Goal: Task Accomplishment & Management: Manage account settings

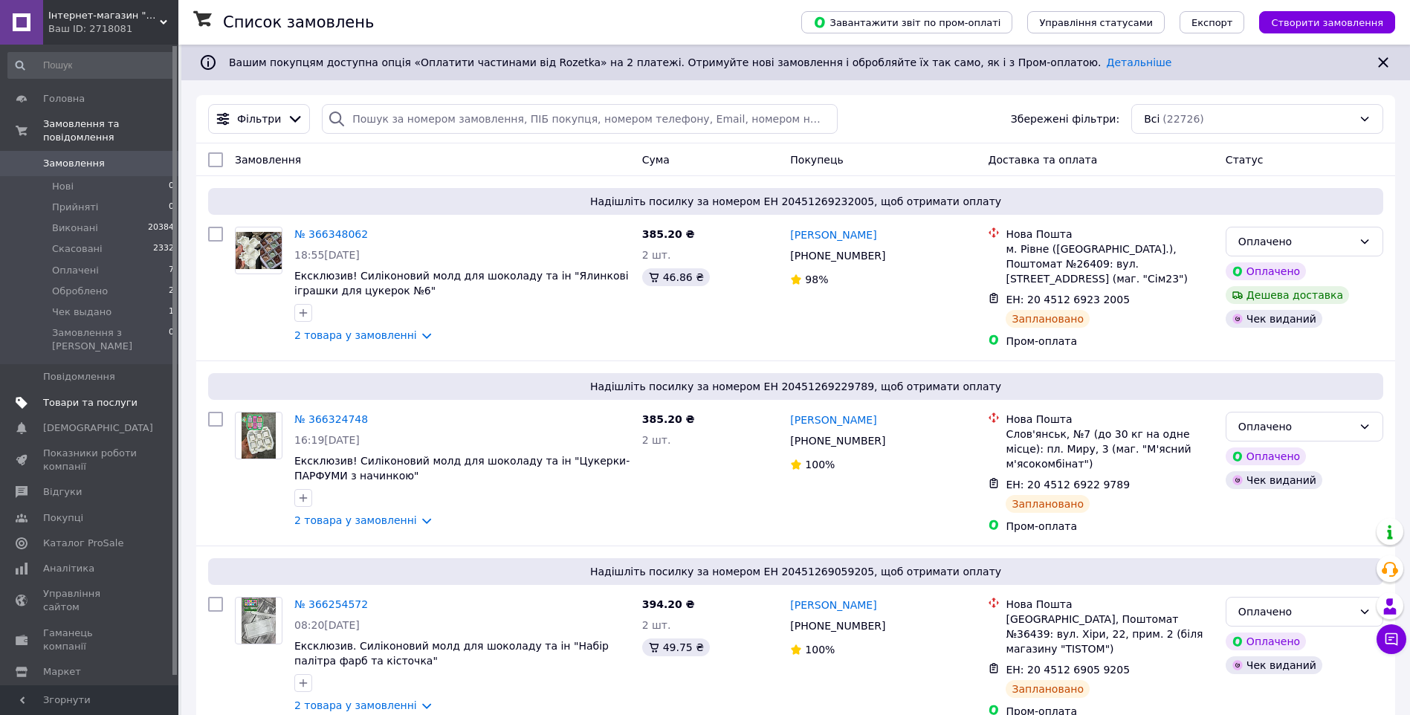
click at [90, 396] on span "Товари та послуги" at bounding box center [90, 402] width 94 height 13
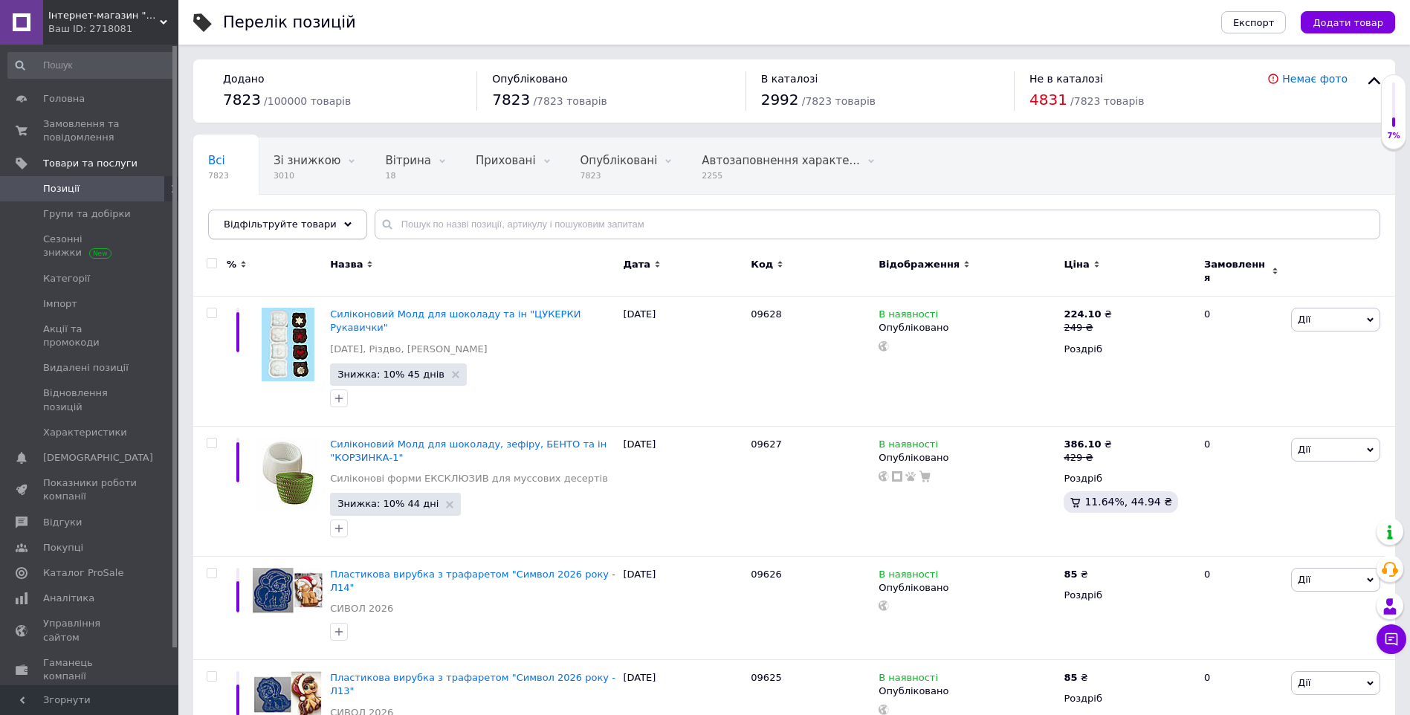
click at [335, 222] on div "Відфільтруйте товари" at bounding box center [287, 225] width 159 height 30
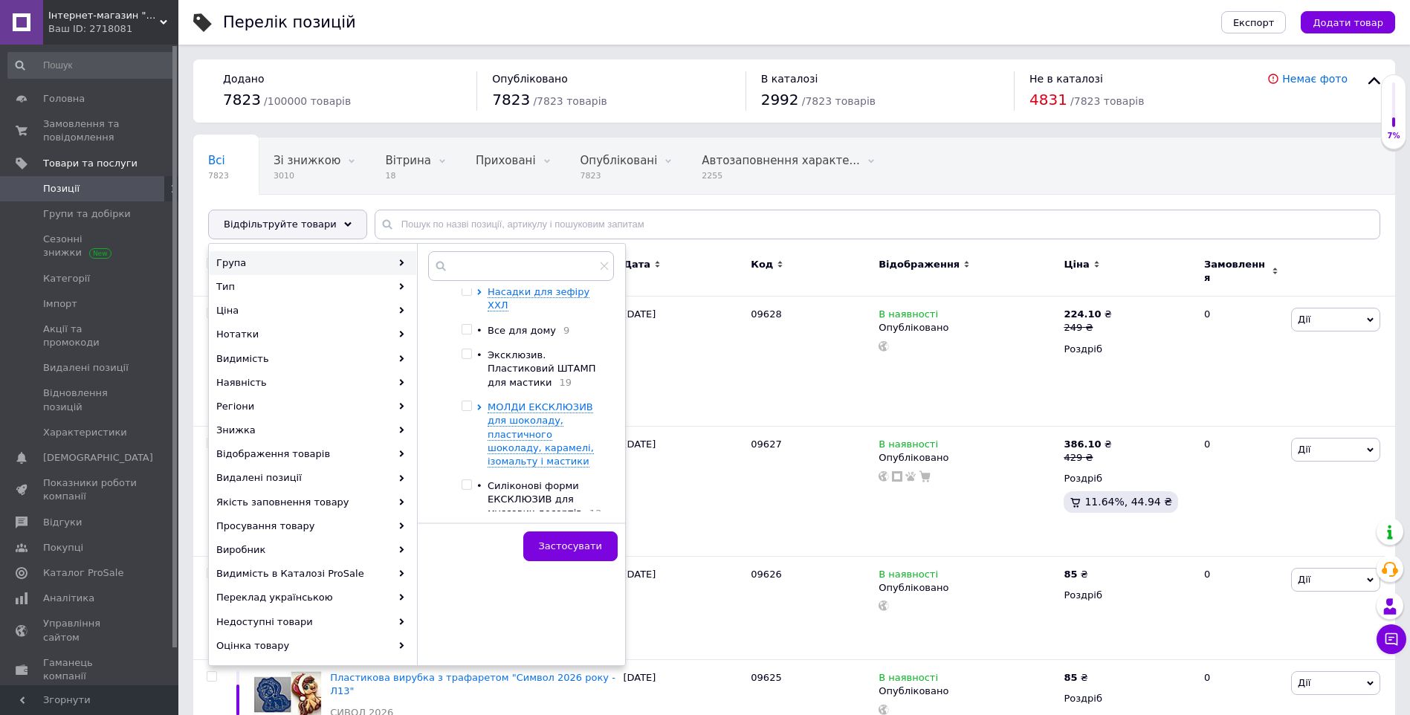
scroll to position [307, 0]
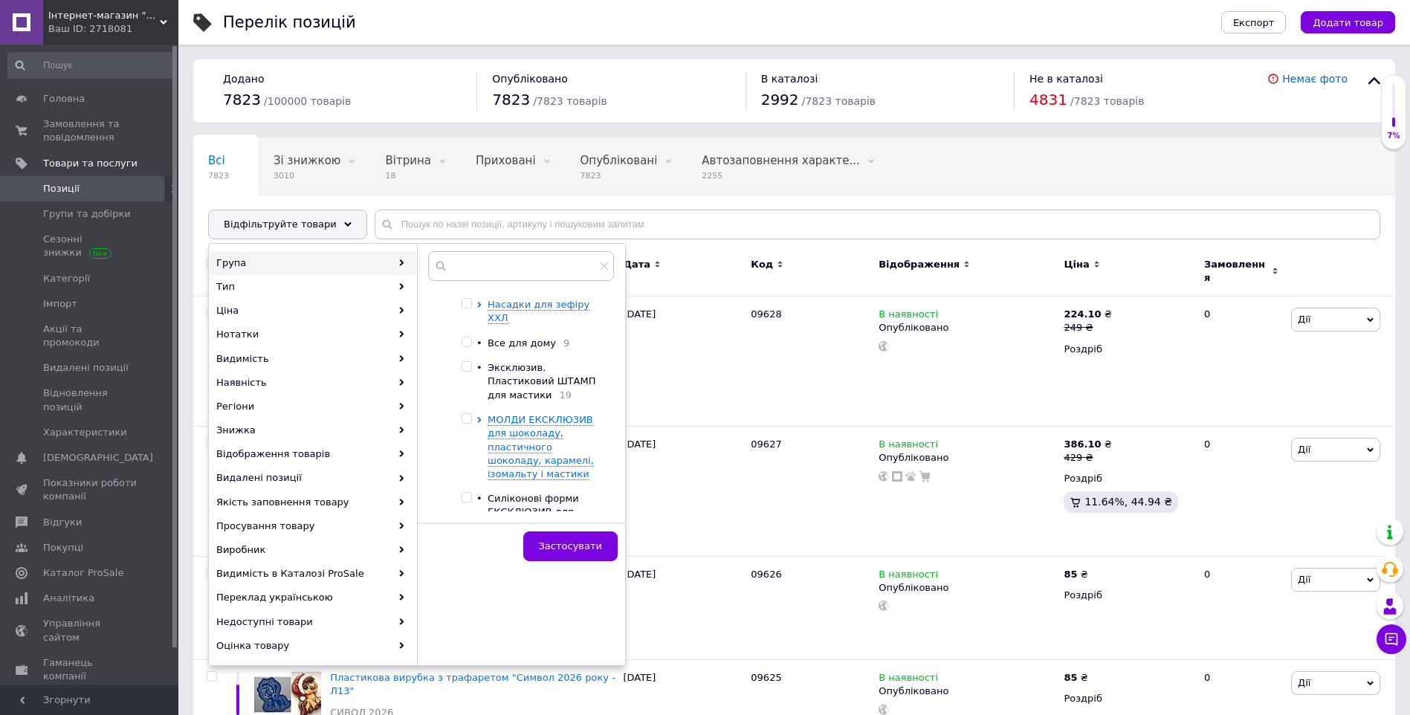
click at [552, 424] on span "МОЛДИ ЕКСКЛЮЗИВ для шоколаду, пластичного шоколаду, карамелі, ізомальту і масти…" at bounding box center [541, 446] width 106 height 65
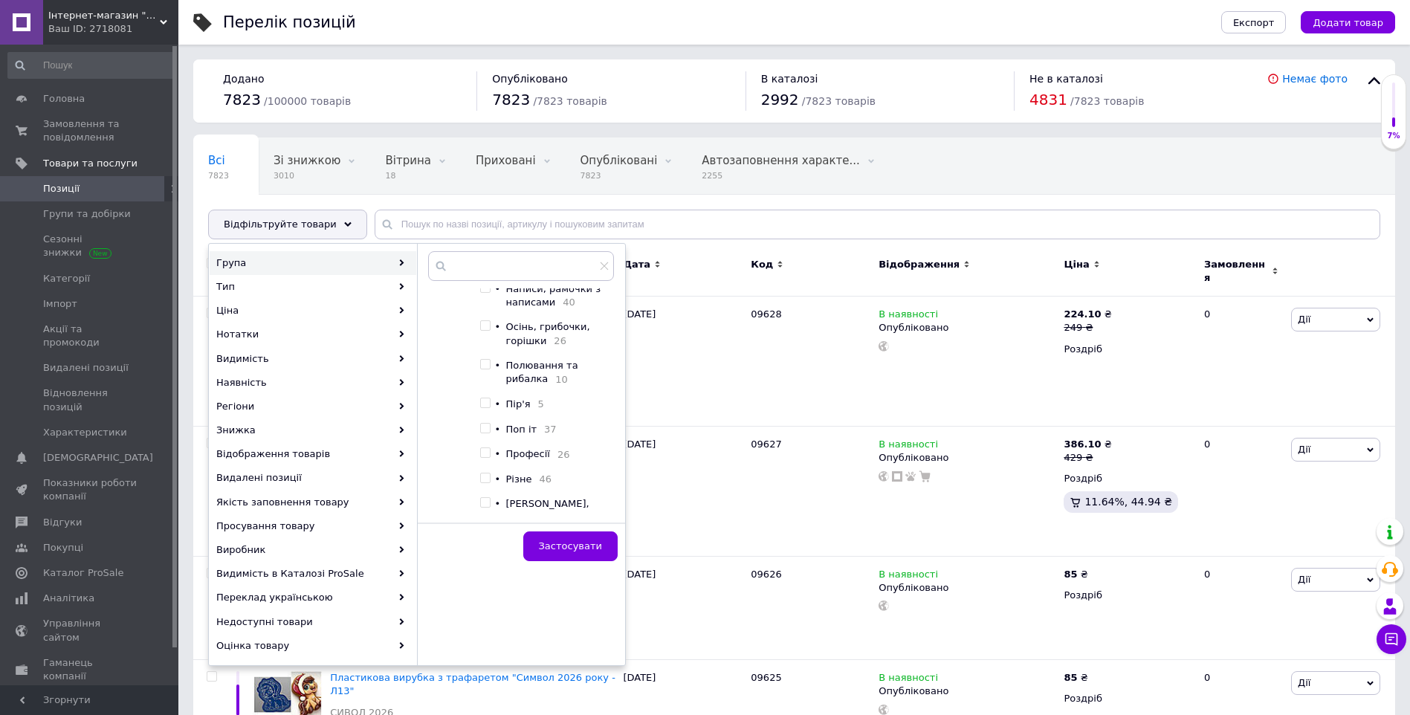
scroll to position [2240, 0]
click at [544, 311] on span "Професії" at bounding box center [528, 305] width 44 height 11
checkbox input "true"
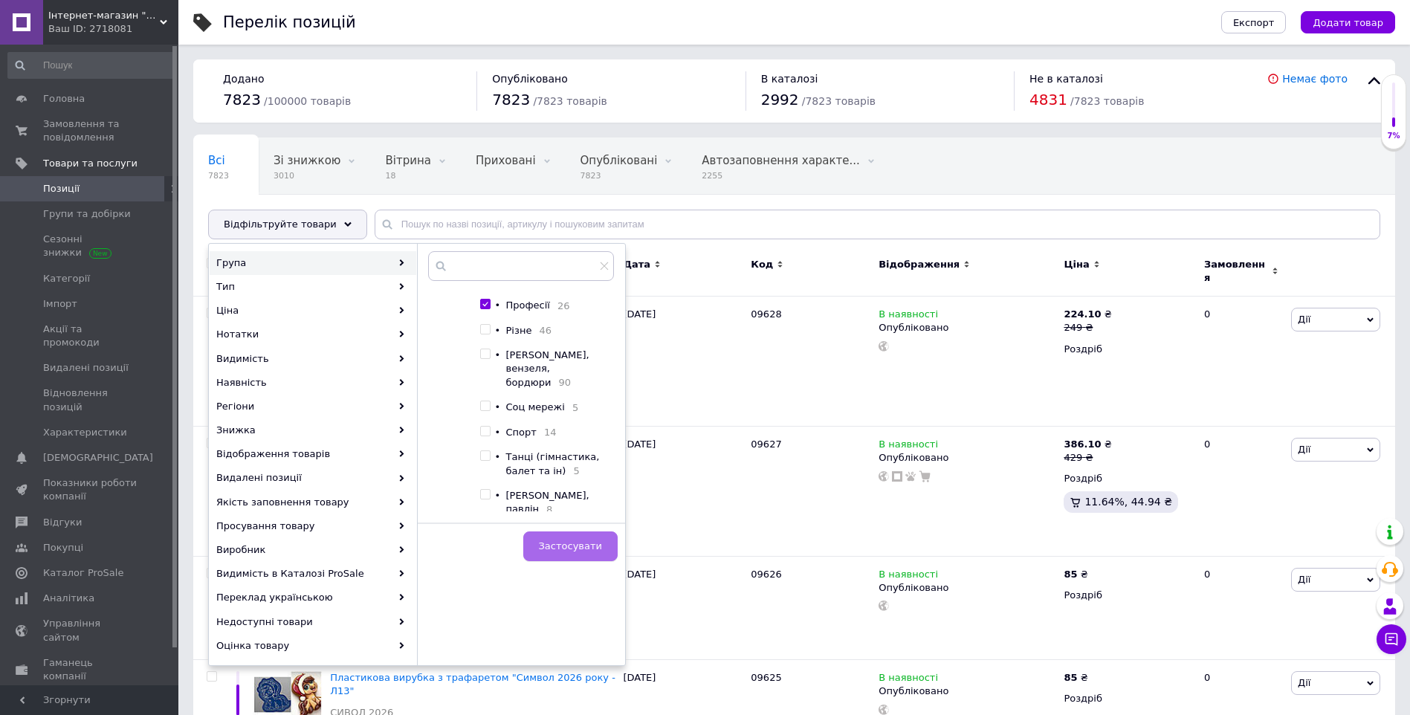
click at [566, 543] on span "Застосувати" at bounding box center [570, 546] width 63 height 11
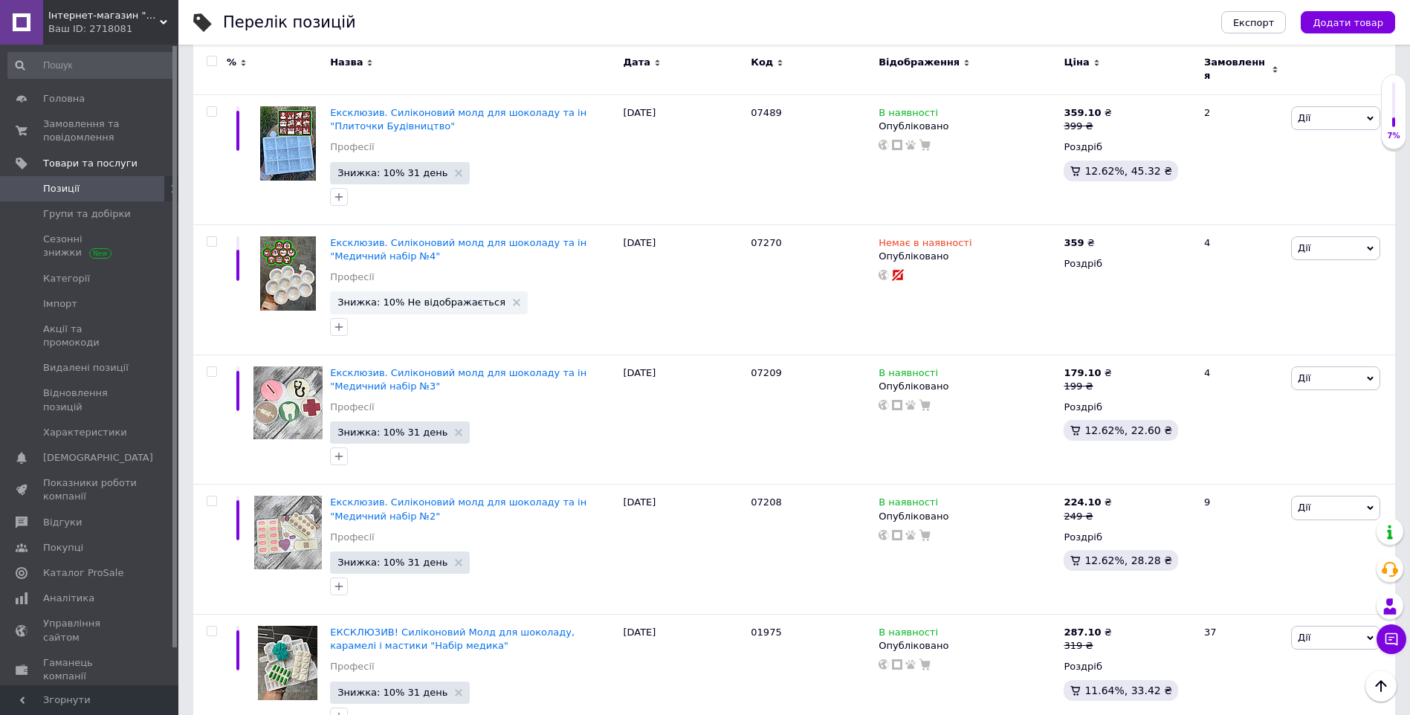
scroll to position [1413, 0]
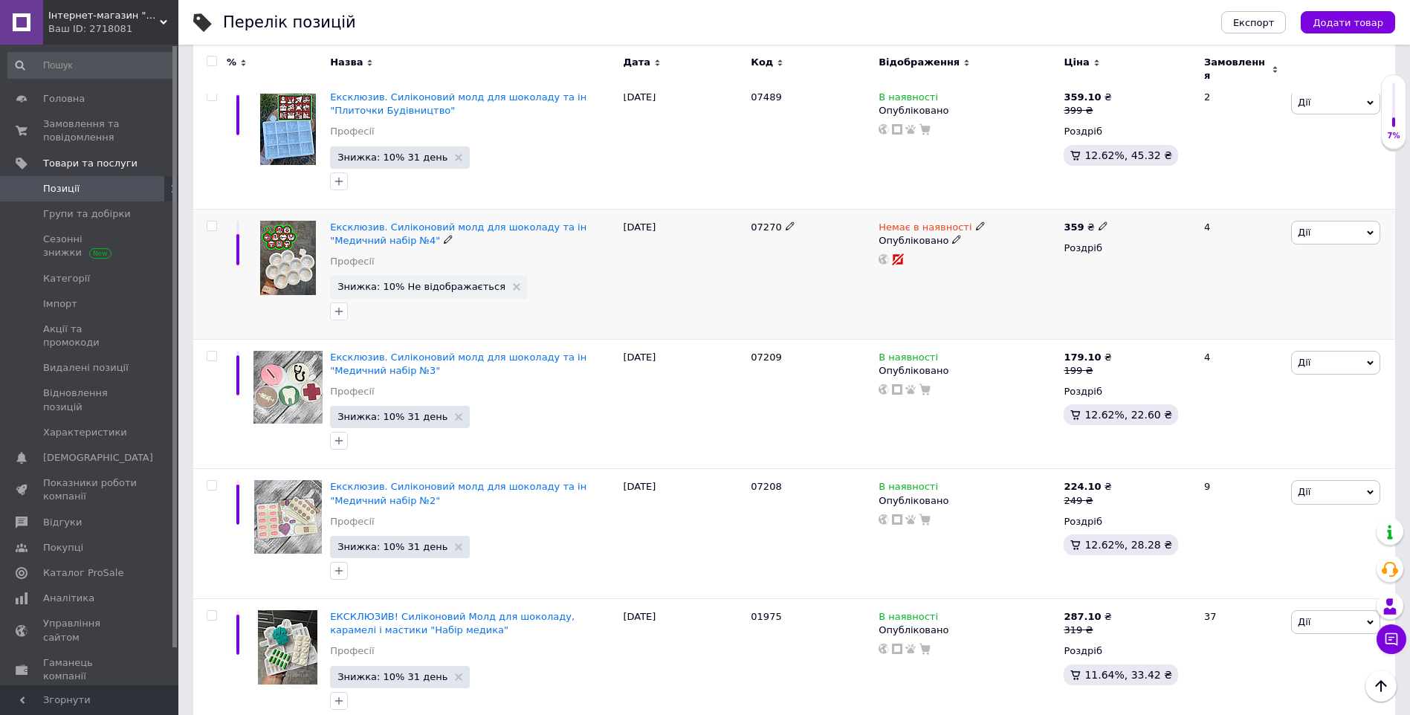
click at [976, 222] on icon at bounding box center [980, 226] width 9 height 9
click at [999, 233] on li "В наявності" at bounding box center [1057, 238] width 141 height 21
click at [1009, 261] on input at bounding box center [1043, 265] width 113 height 30
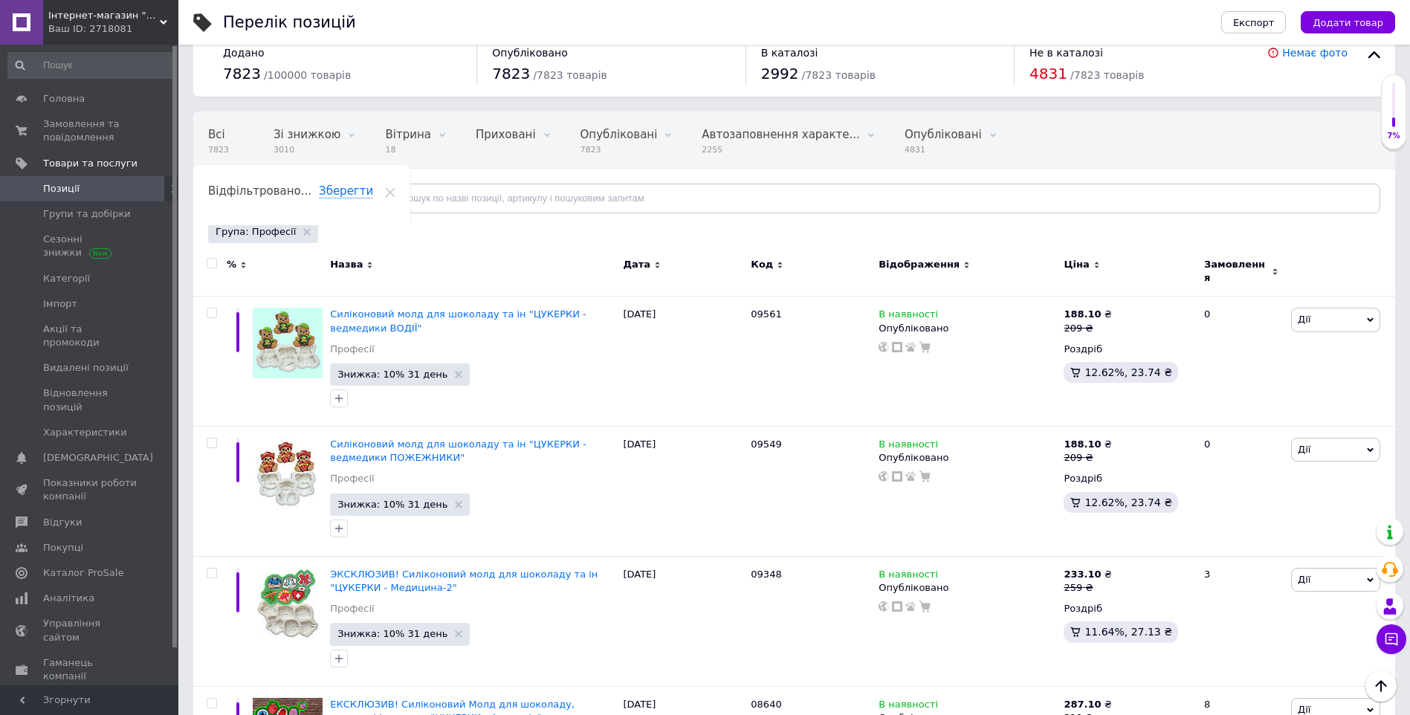
scroll to position [0, 0]
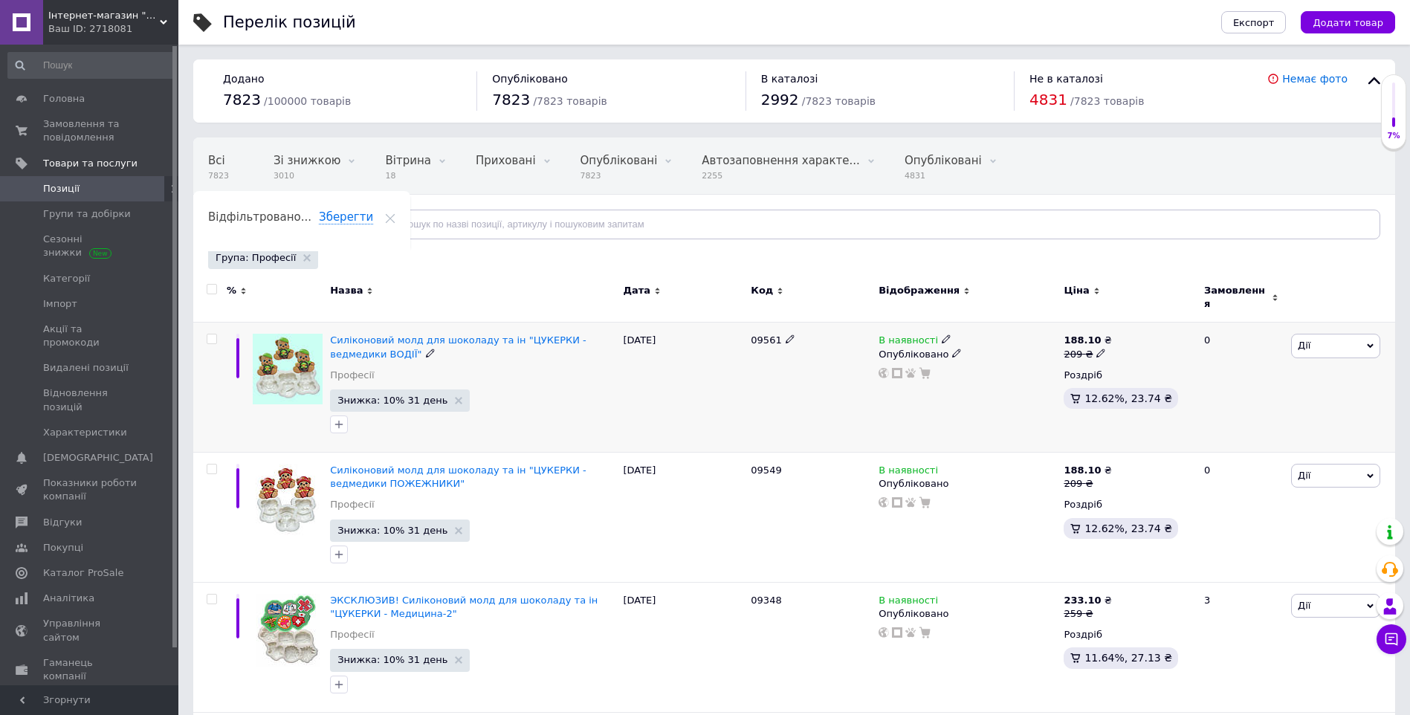
click at [211, 335] on input "checkbox" at bounding box center [212, 340] width 10 height 10
checkbox input "true"
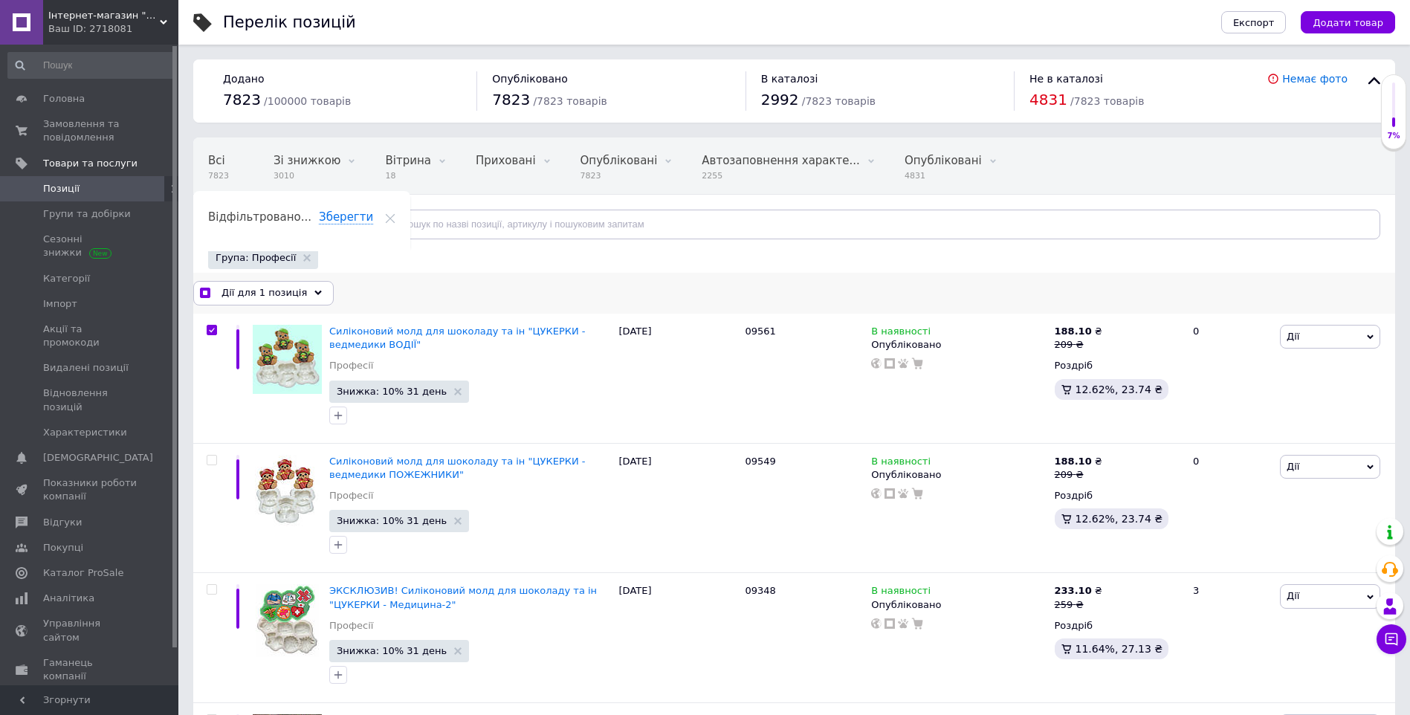
click at [271, 296] on span "Дії для 1 позиція" at bounding box center [265, 292] width 86 height 13
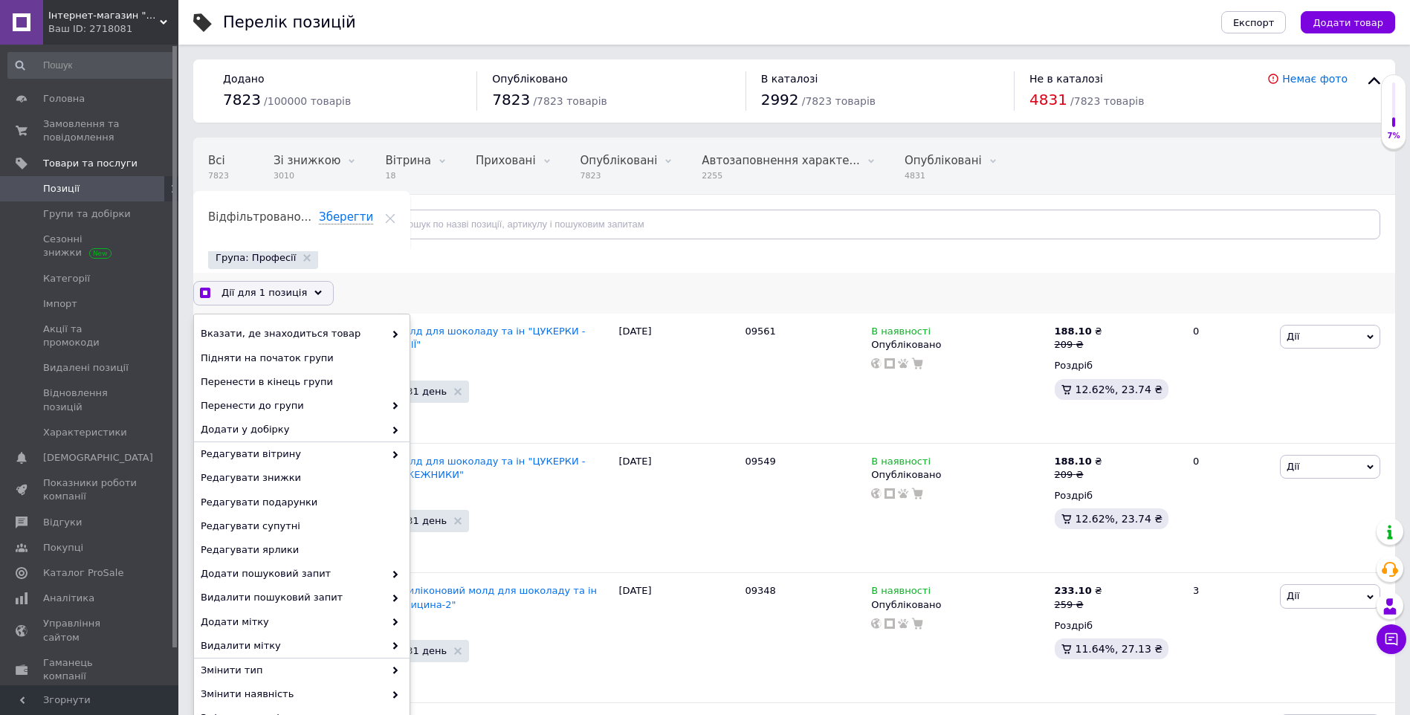
click at [271, 296] on span "Дії для 1 позиція" at bounding box center [265, 292] width 86 height 13
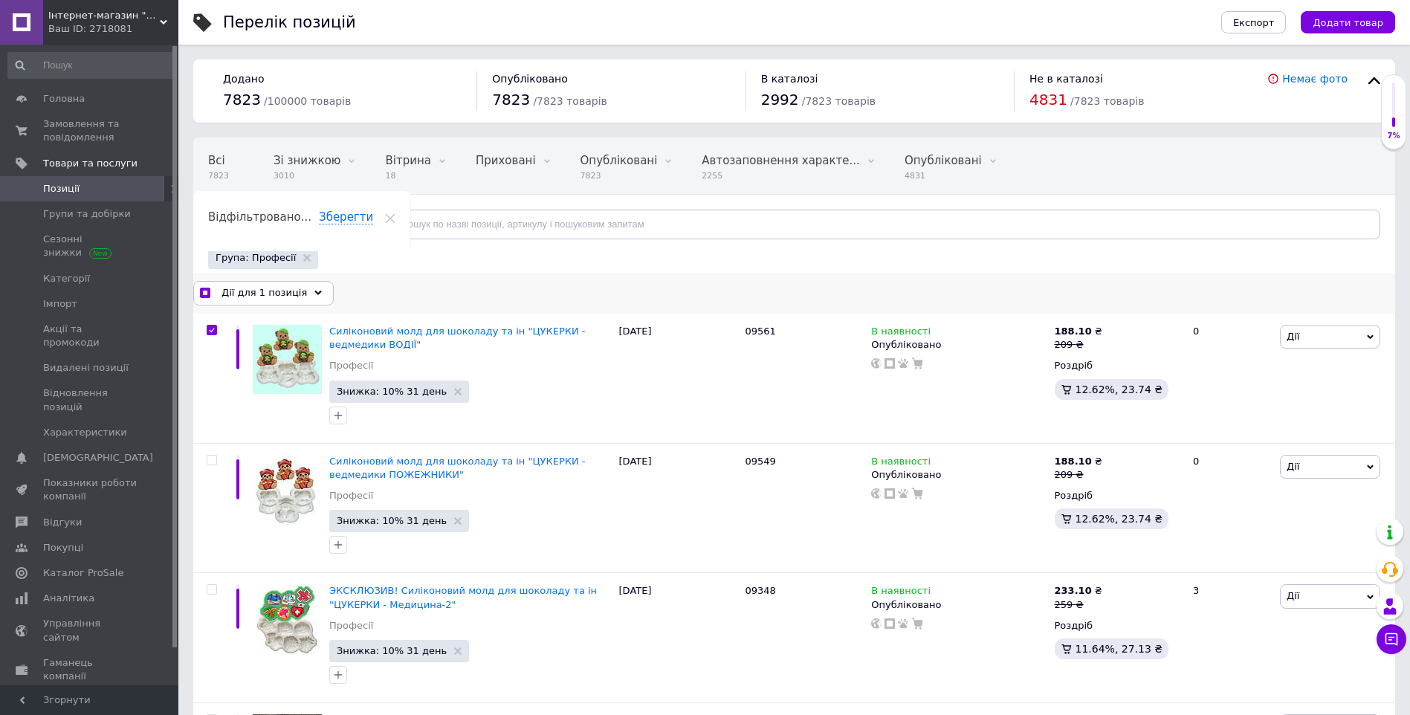
click at [286, 289] on span "Дії для 1 позиція" at bounding box center [265, 292] width 86 height 13
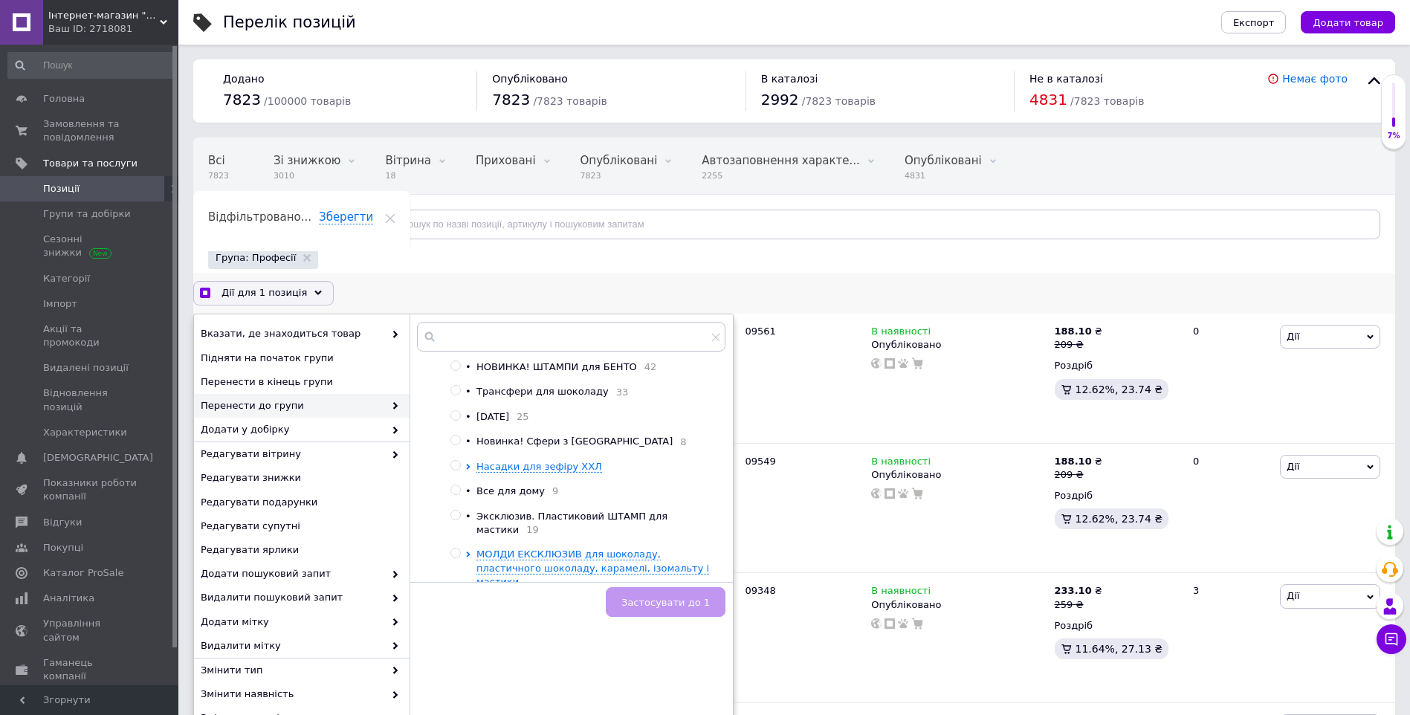
scroll to position [297, 0]
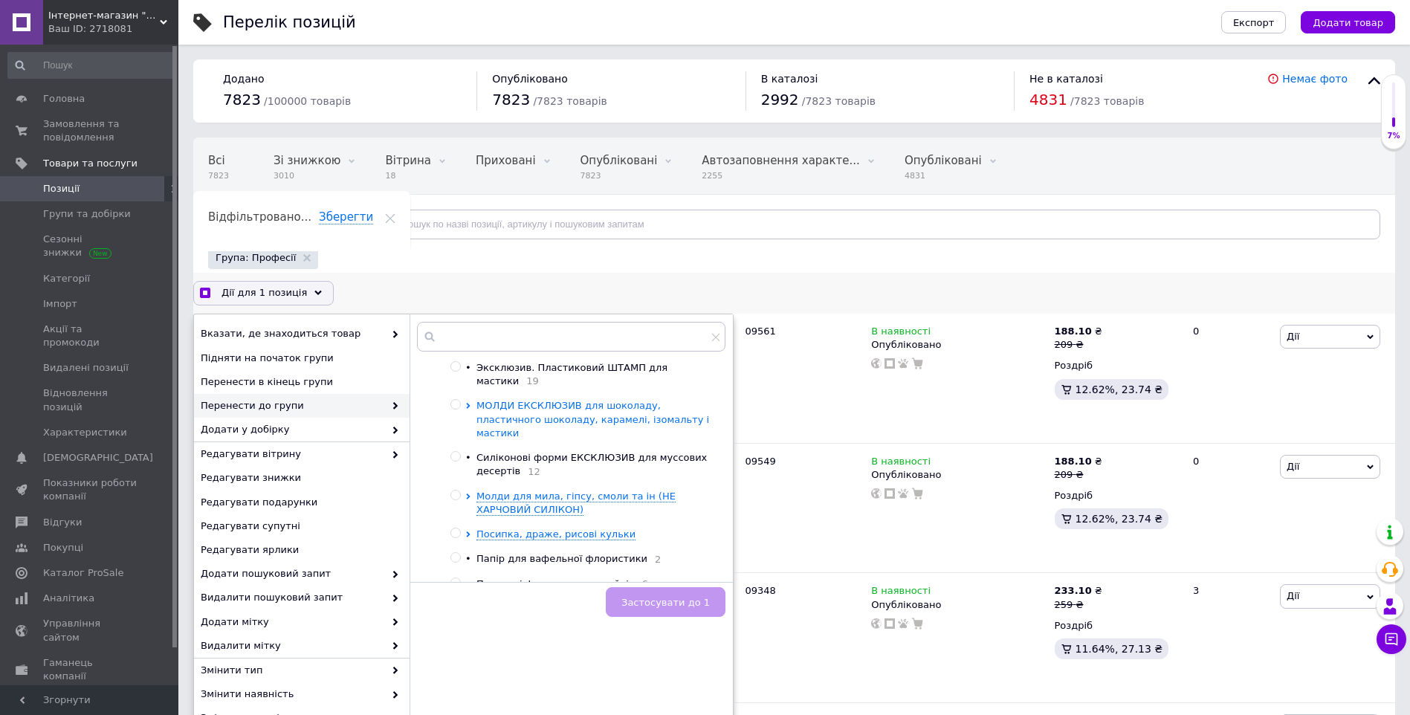
click at [586, 418] on span "МОЛДИ ЕКСКЛЮЗИВ для шоколаду, пластичного шоколаду, карамелі, ізомальту і масти…" at bounding box center [593, 419] width 233 height 38
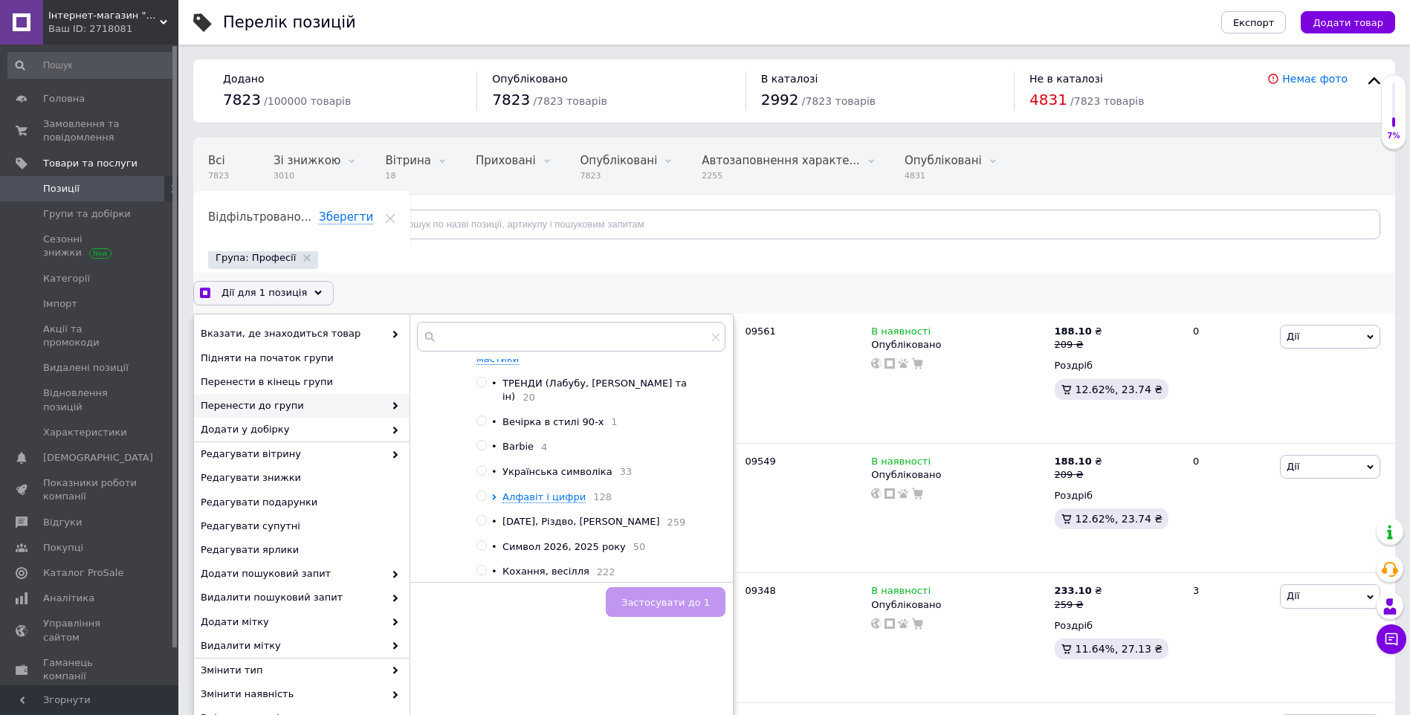
scroll to position [520, 0]
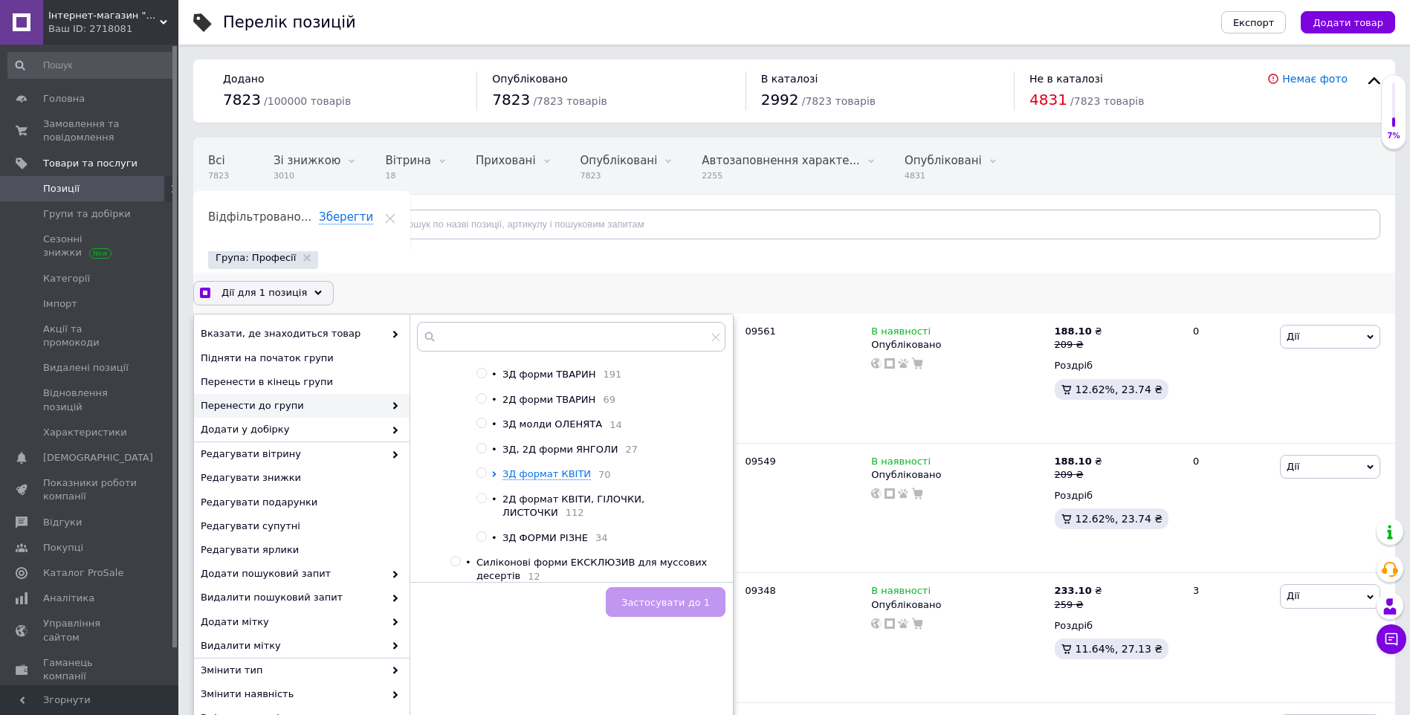
checkbox input "true"
click at [484, 483] on input "radio" at bounding box center [482, 488] width 10 height 10
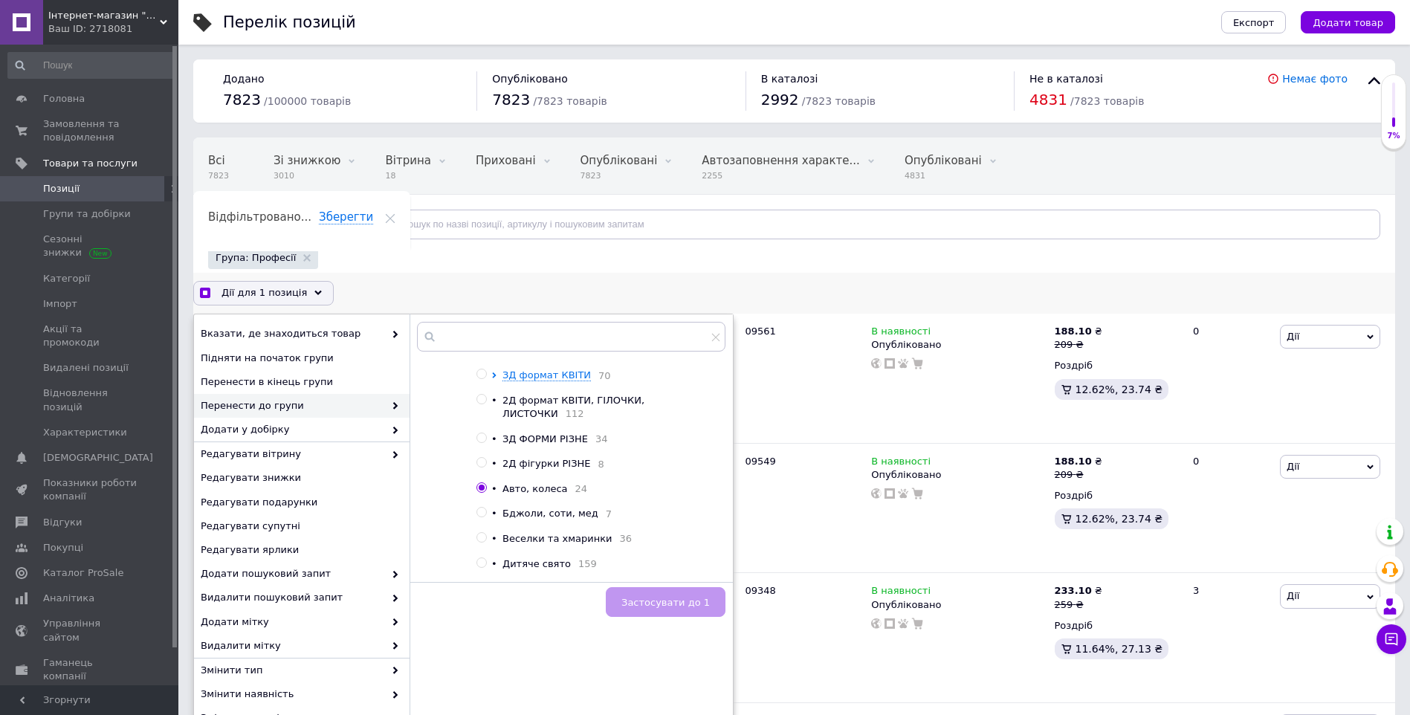
radio input "true"
checkbox input "true"
click at [634, 596] on button "Застосувати до 1" at bounding box center [666, 602] width 120 height 30
checkbox input "false"
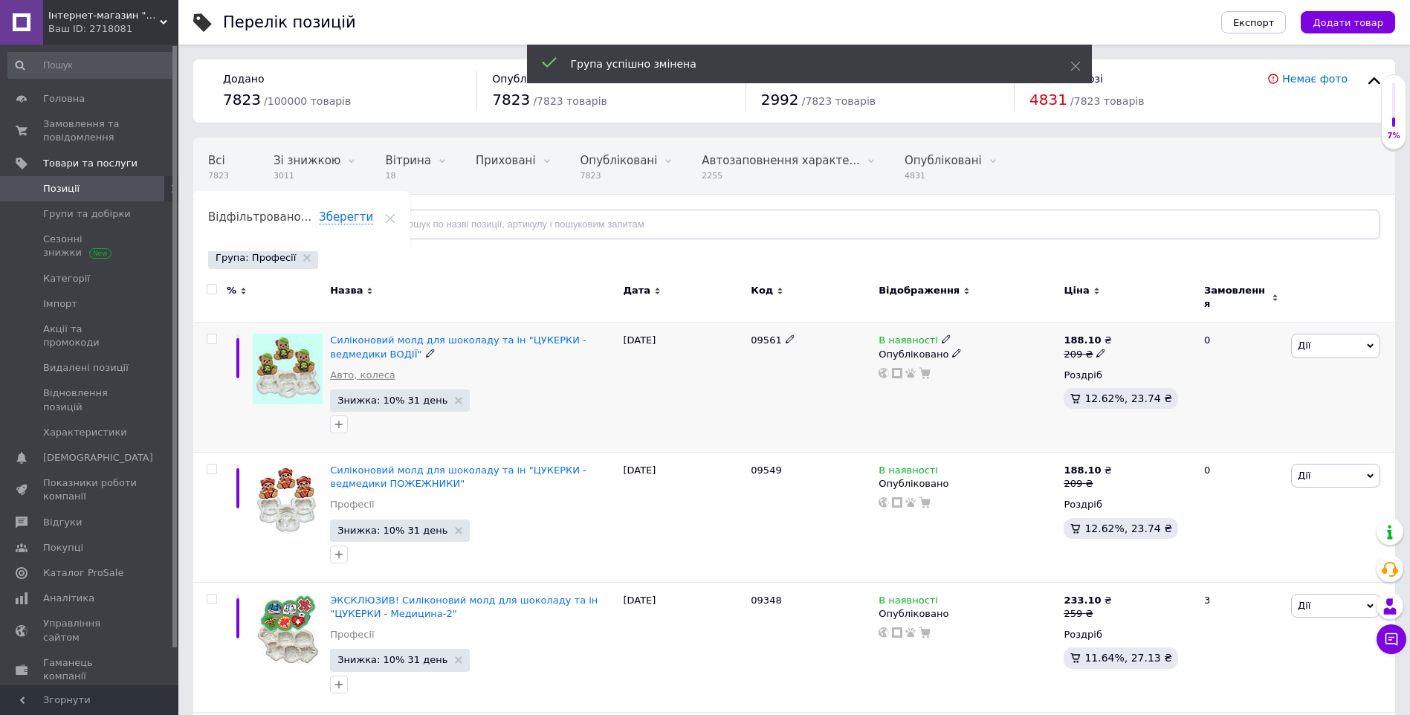
click at [362, 369] on link "Авто, колеса" at bounding box center [362, 375] width 65 height 13
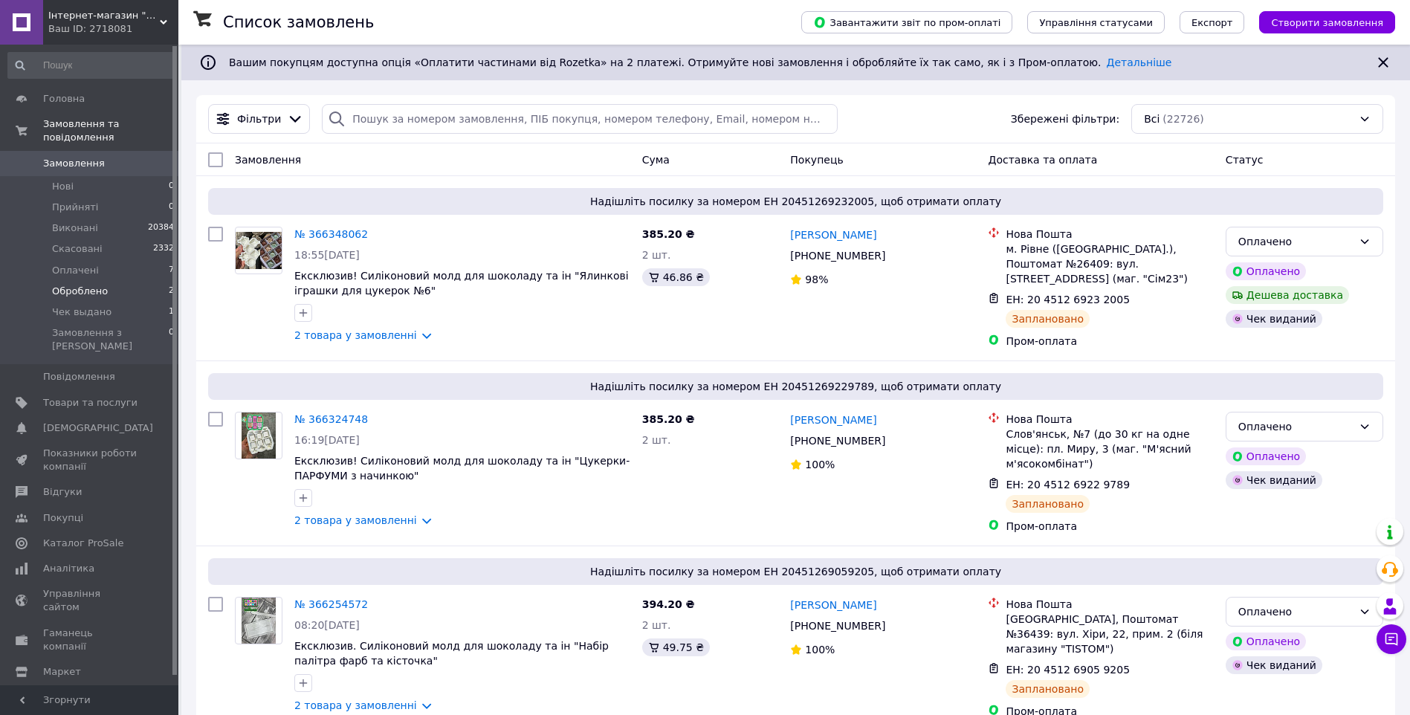
click at [145, 281] on li "Оброблено 2" at bounding box center [91, 291] width 183 height 21
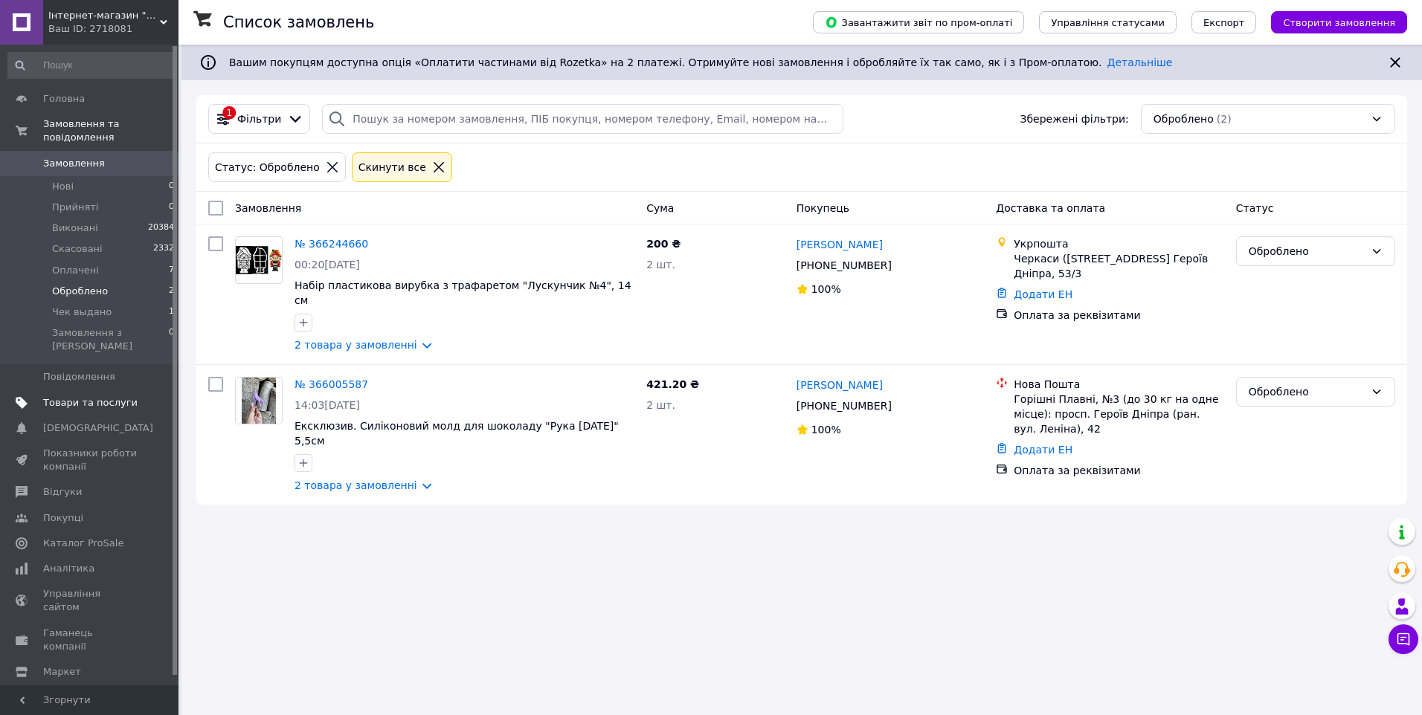
click at [129, 396] on span "Товари та послуги" at bounding box center [90, 402] width 94 height 13
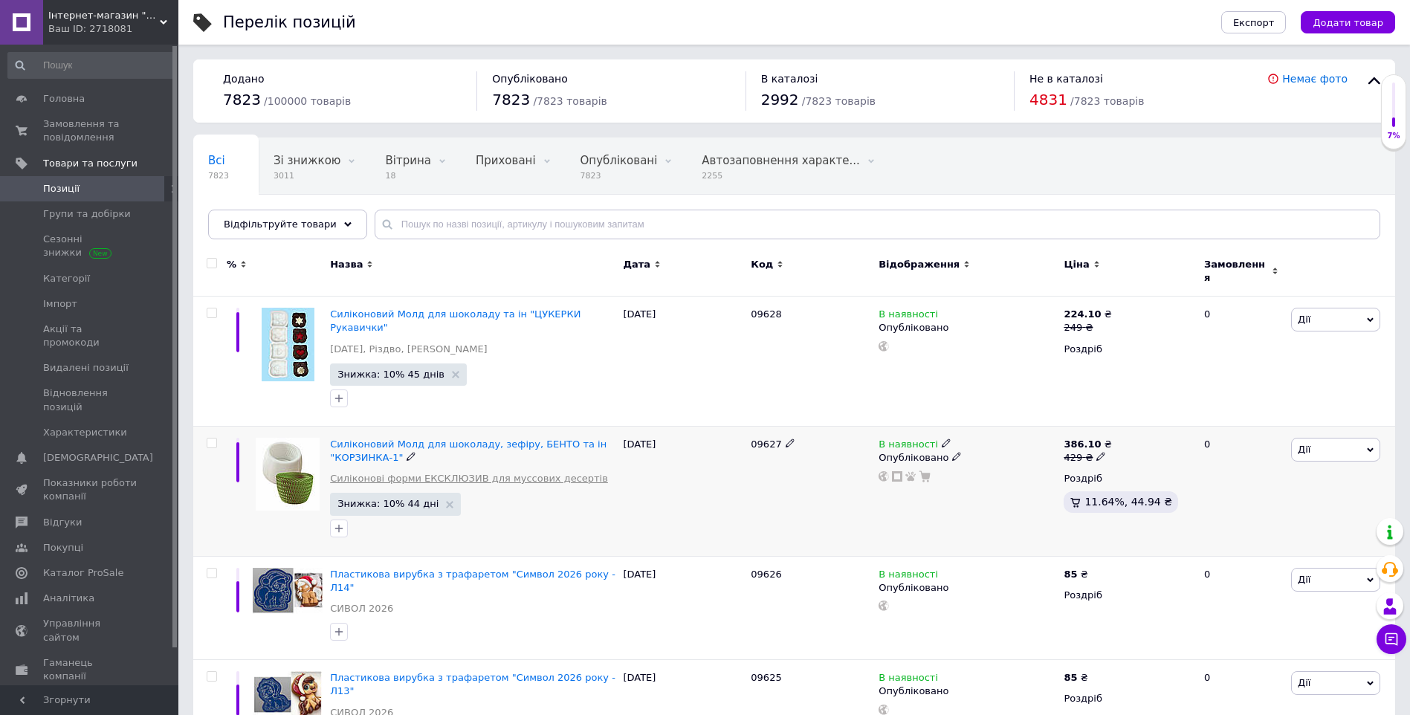
click at [458, 472] on link "Силіконові форми ЕКСКЛЮЗИВ для муссових десертів" at bounding box center [469, 478] width 278 height 13
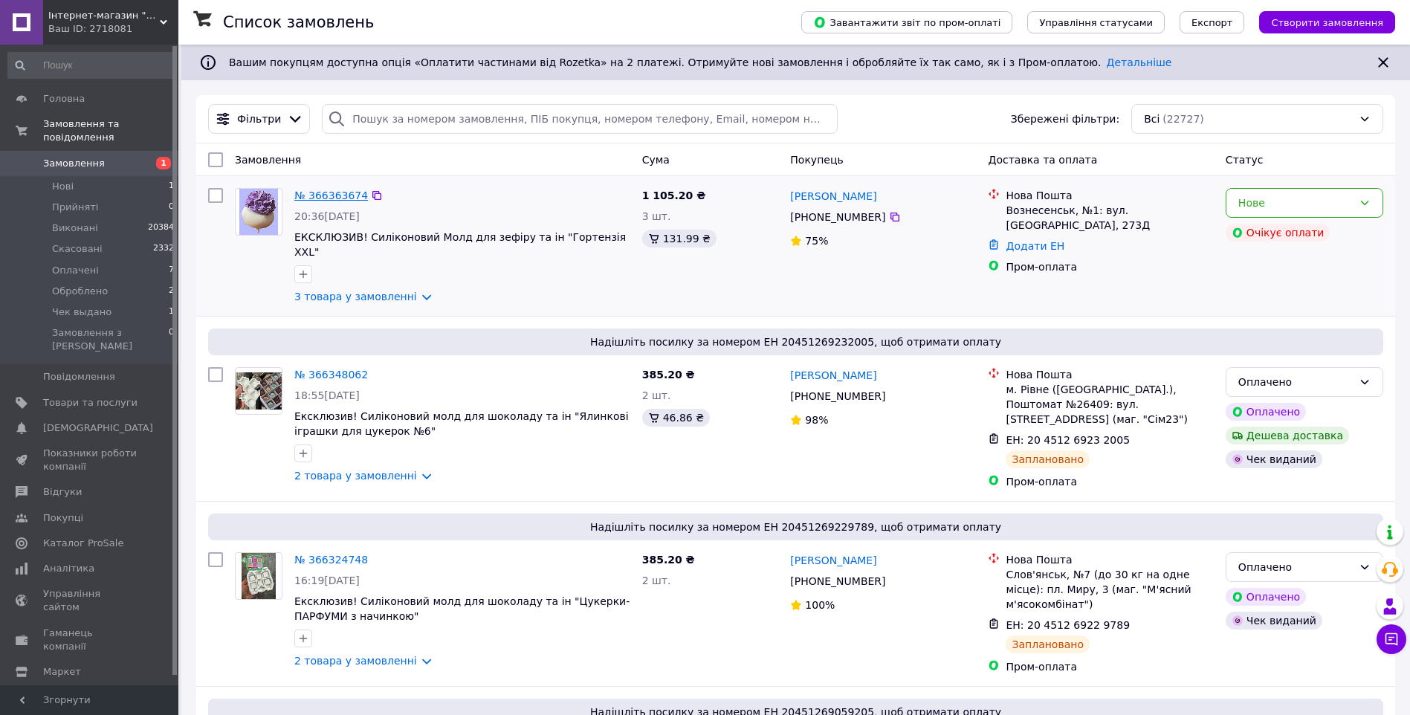
click at [346, 192] on link "№ 366363674" at bounding box center [331, 196] width 74 height 12
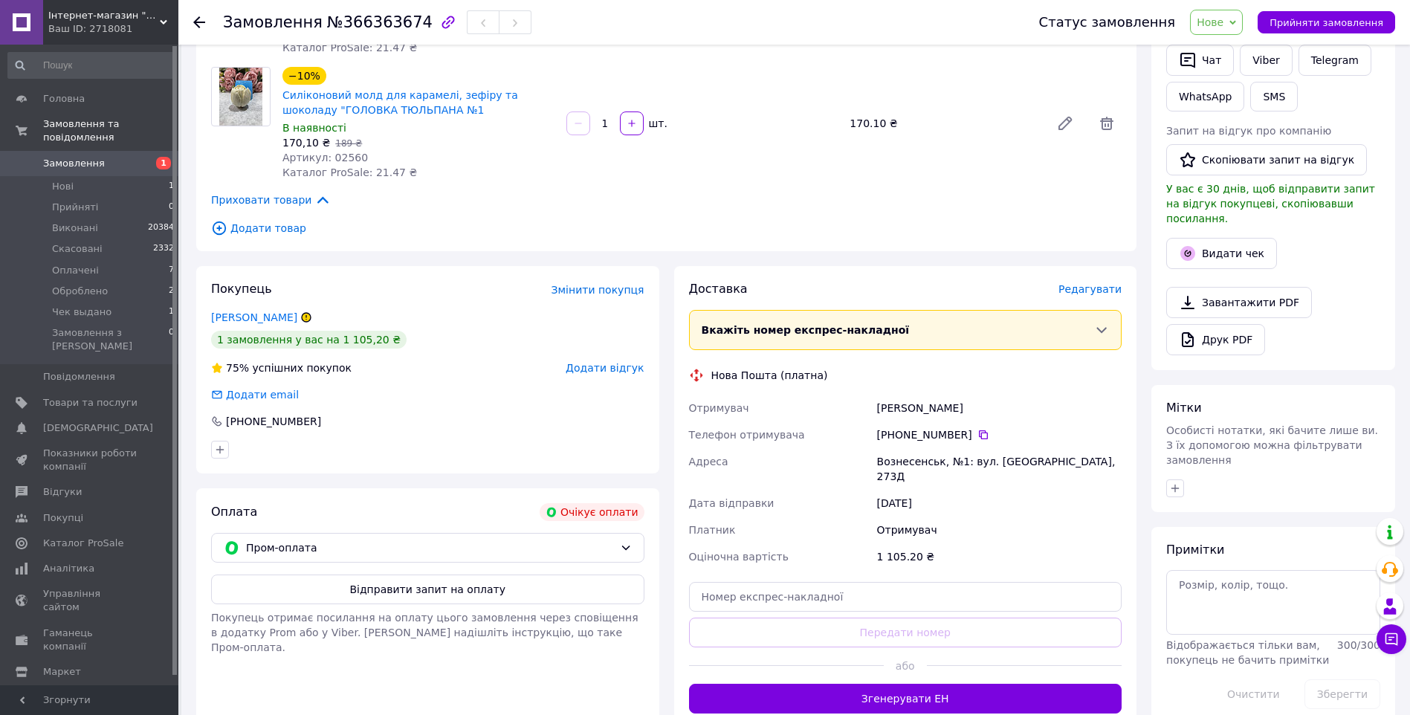
scroll to position [372, 0]
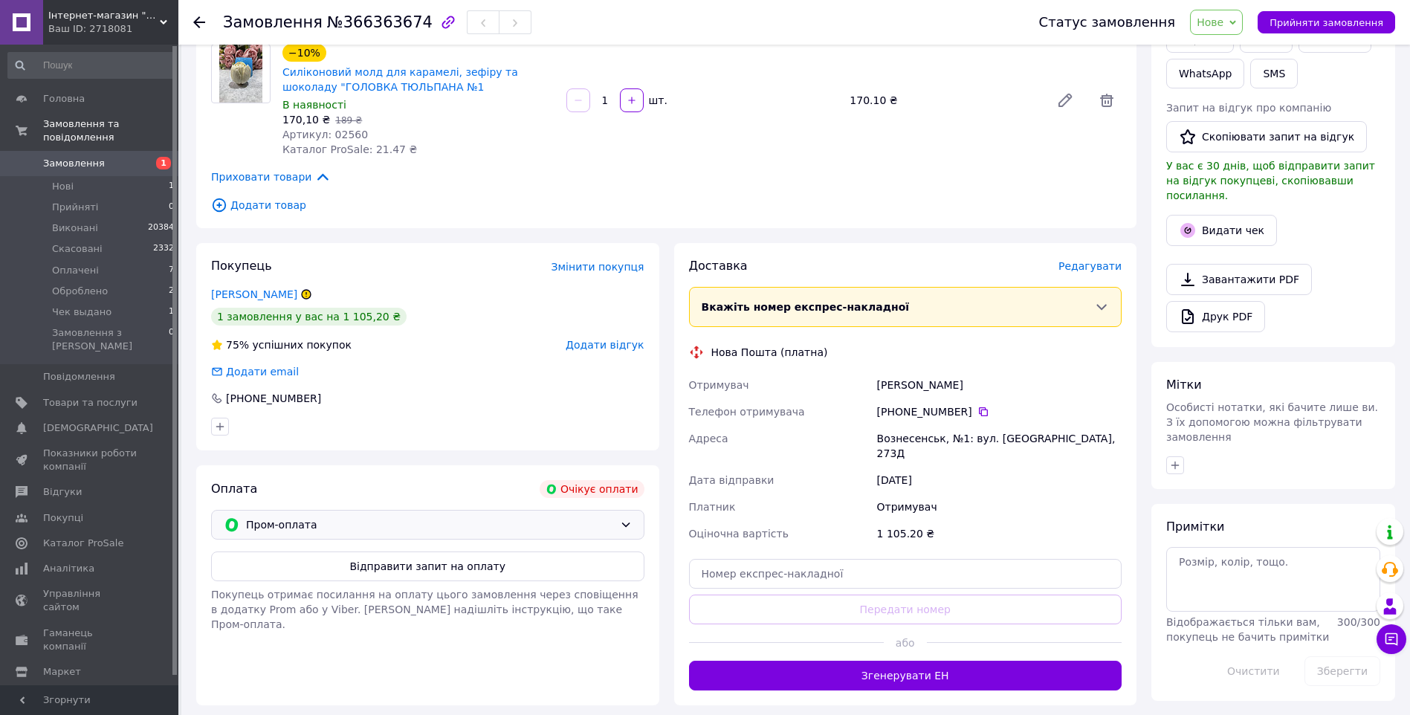
click at [307, 529] on span "Пром-оплата" at bounding box center [430, 525] width 368 height 16
click at [303, 582] on span "Оплата за реквізитами" at bounding box center [345, 585] width 242 height 15
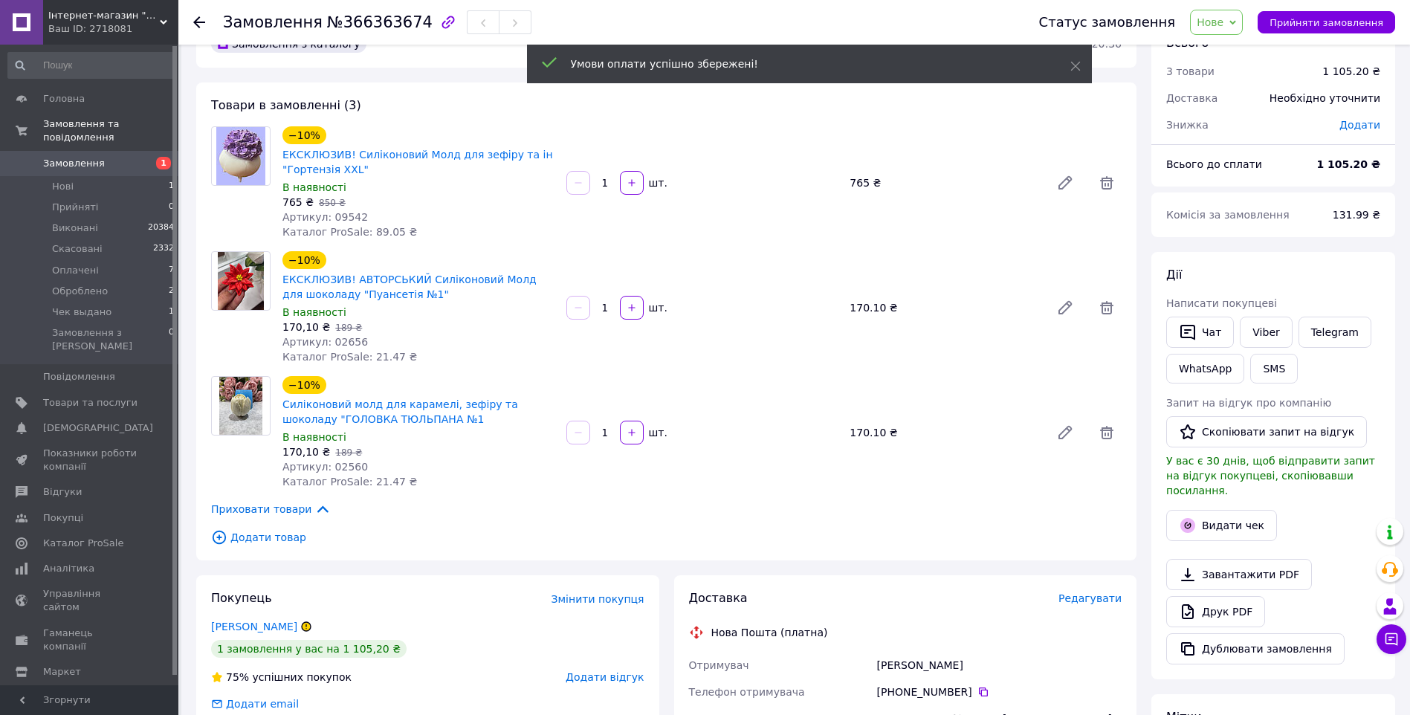
scroll to position [74, 0]
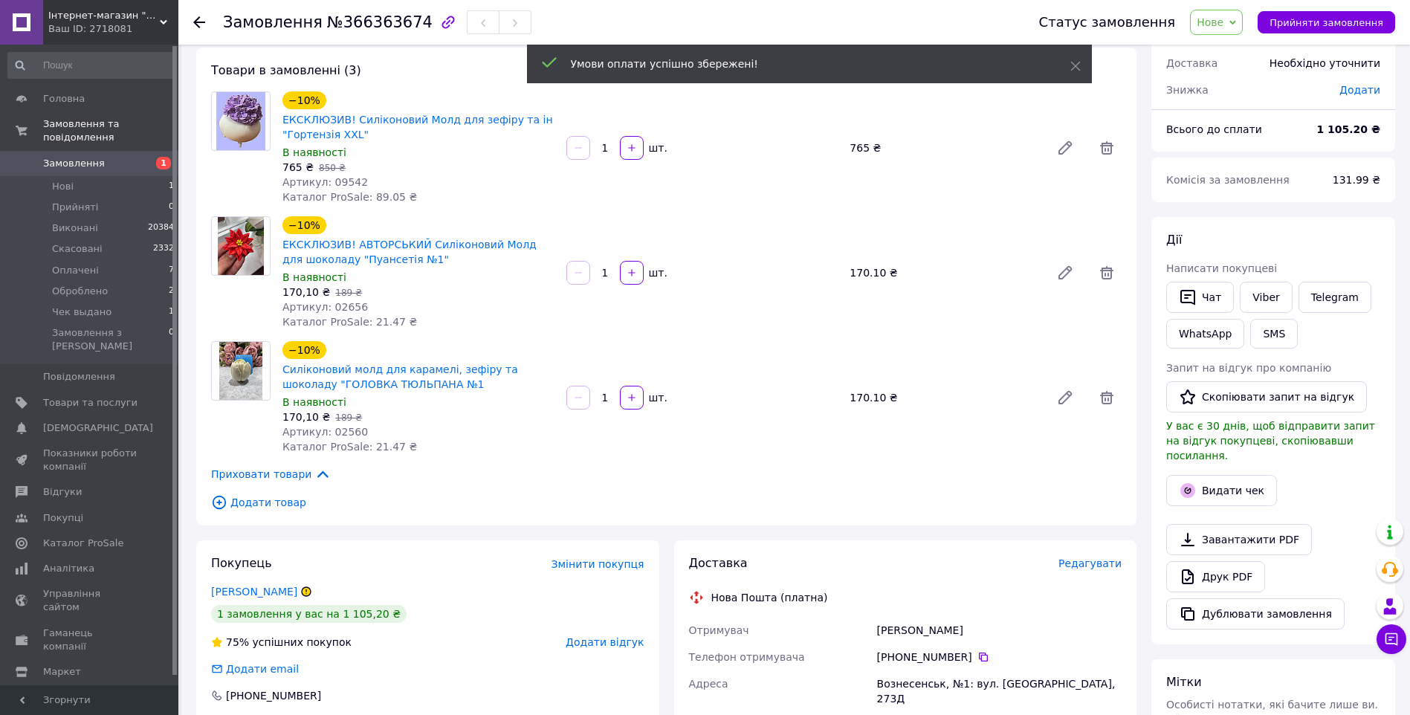
click at [1236, 22] on icon at bounding box center [1233, 22] width 7 height 4
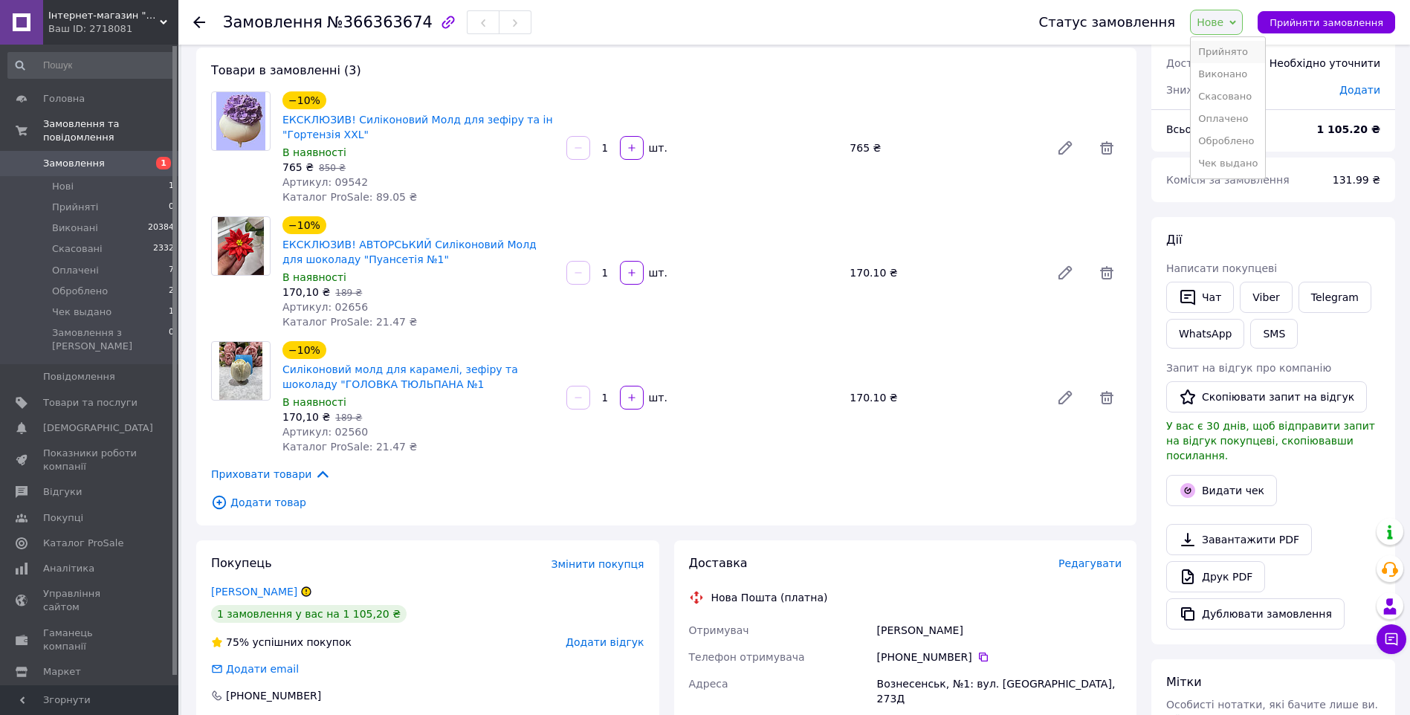
click at [1253, 57] on li "Прийнято" at bounding box center [1228, 52] width 74 height 22
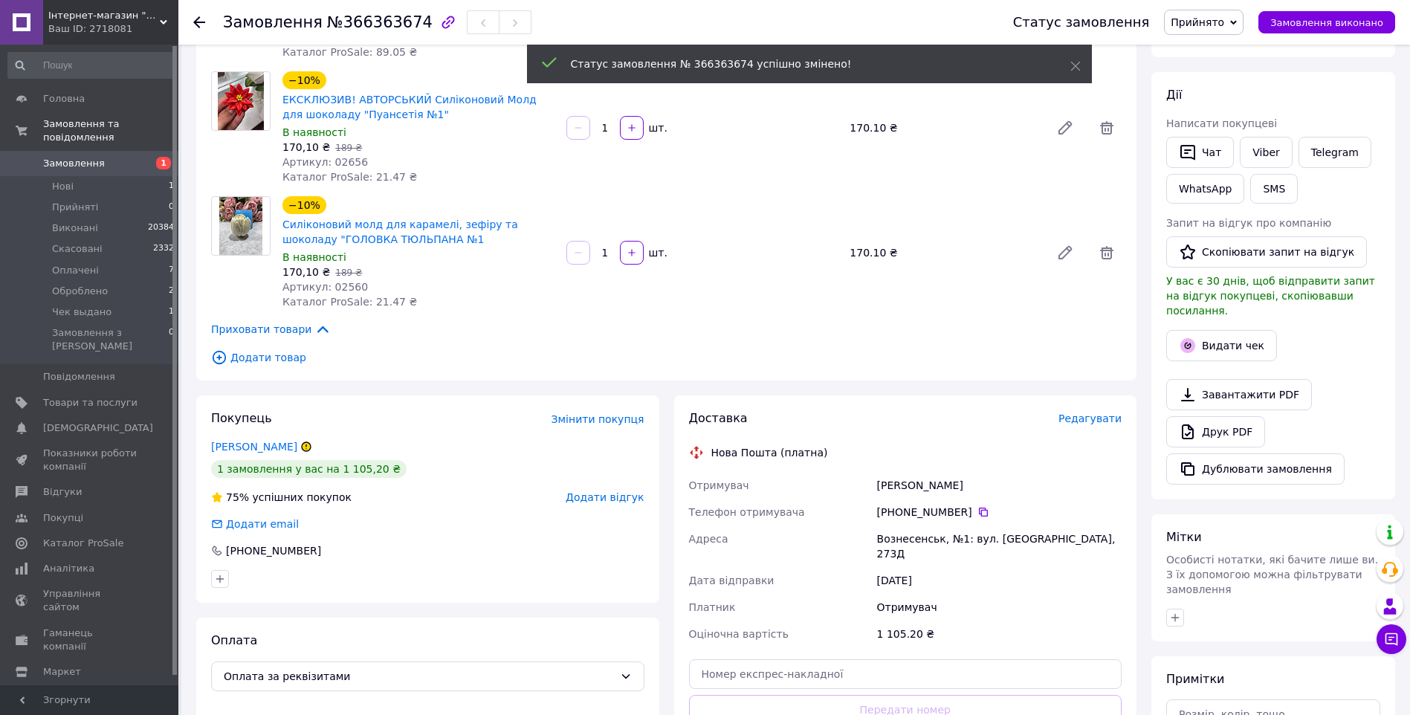
scroll to position [223, 0]
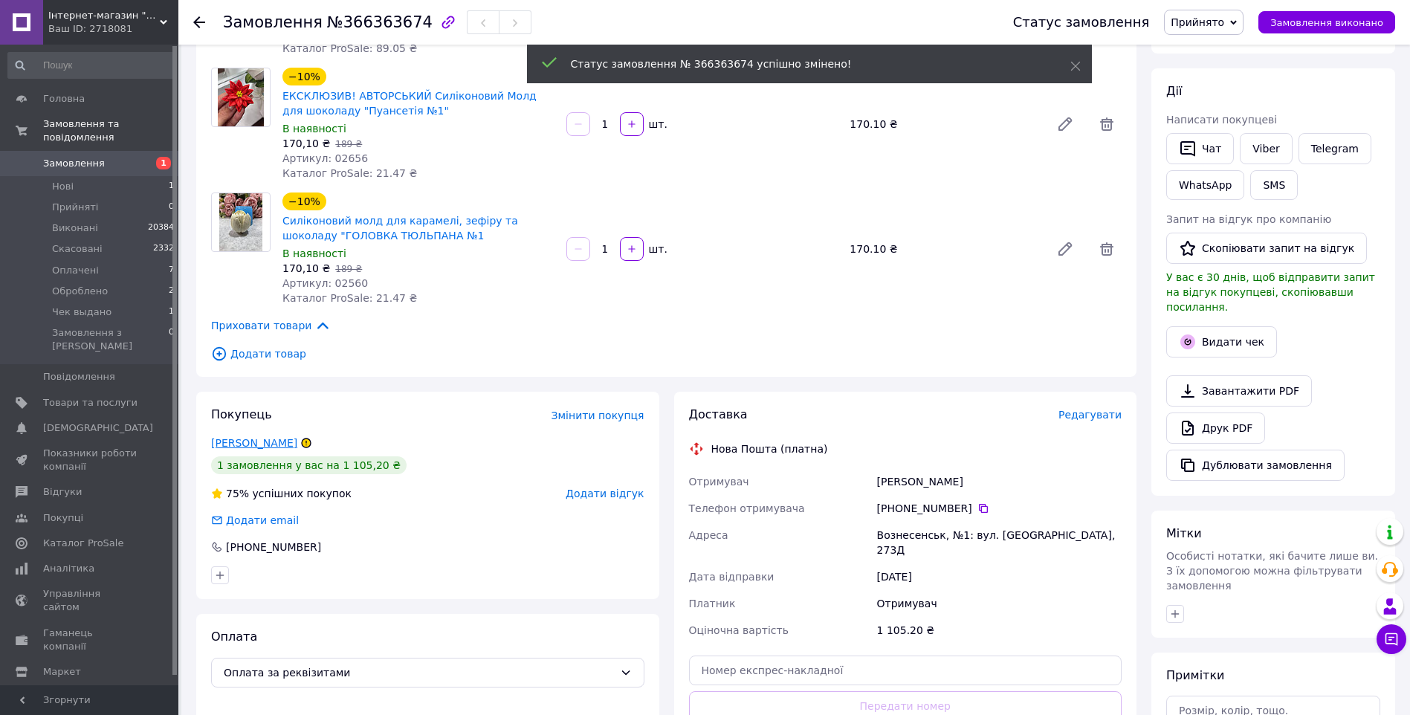
click at [256, 439] on link "Бесараб Алла" at bounding box center [254, 443] width 86 height 12
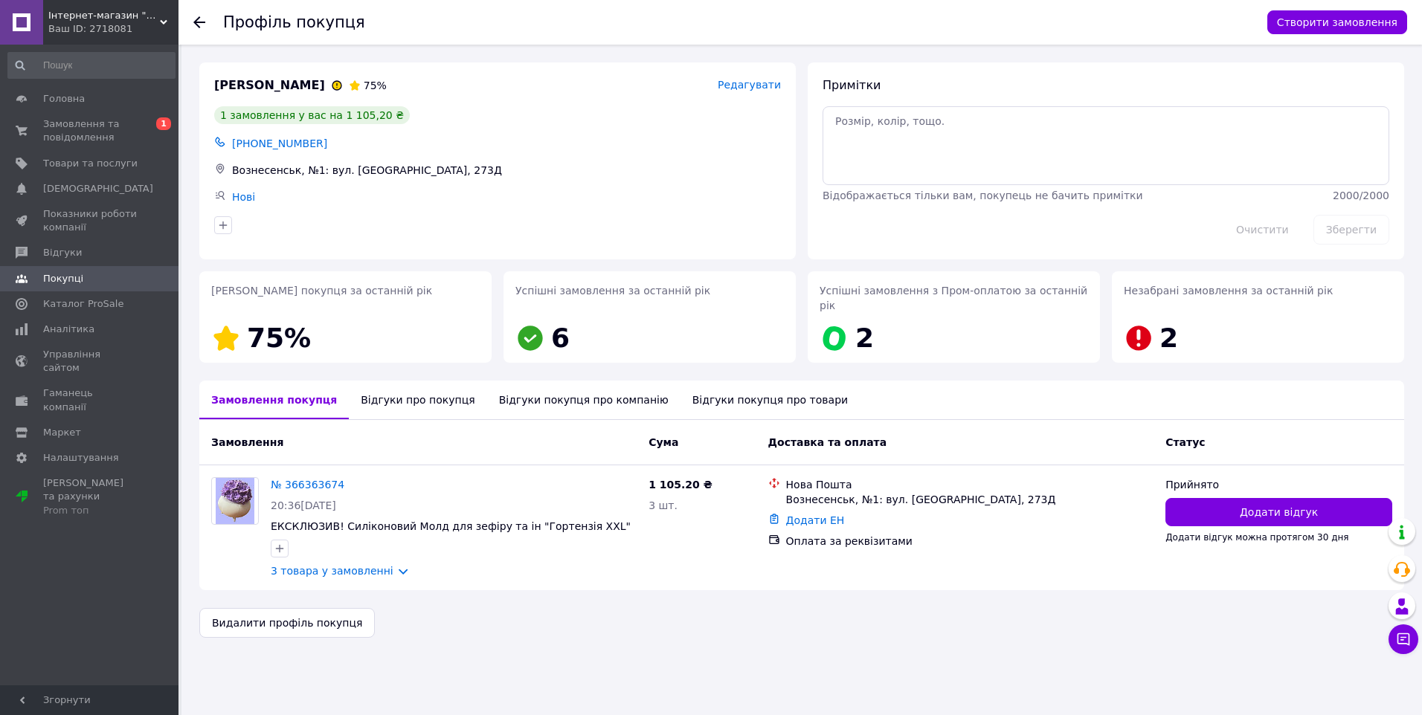
click at [384, 390] on div "Відгуки про покупця" at bounding box center [418, 400] width 138 height 39
